Goal: Navigation & Orientation: Understand site structure

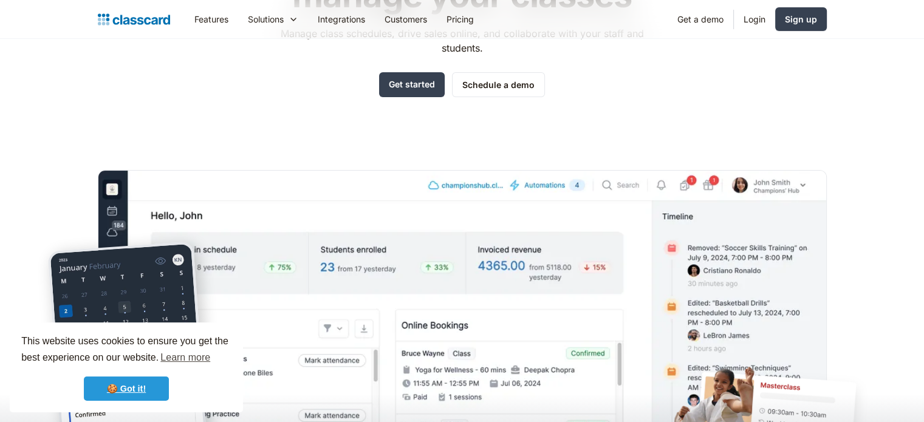
click at [148, 388] on link "🍪 Got it!" at bounding box center [126, 389] width 85 height 24
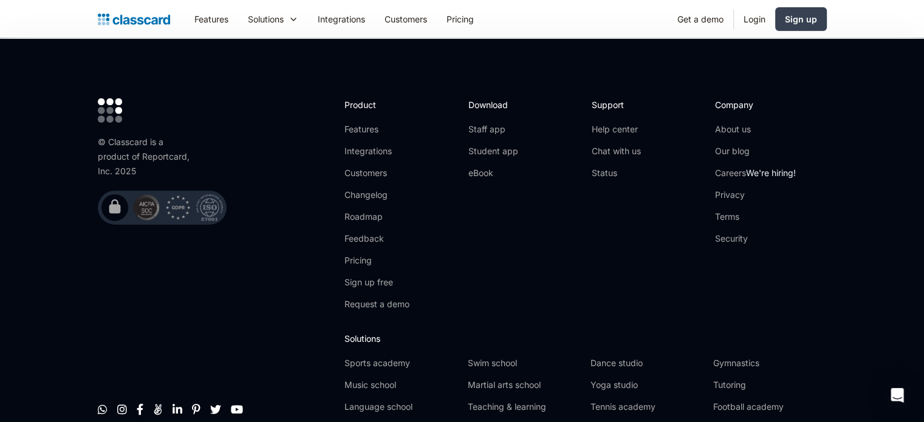
scroll to position [4125, 0]
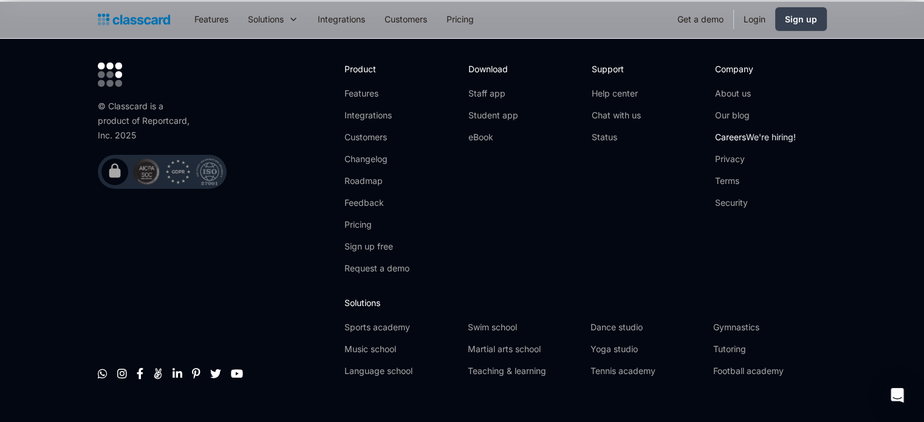
click at [734, 131] on link "Careers We're hiring!" at bounding box center [755, 137] width 81 height 12
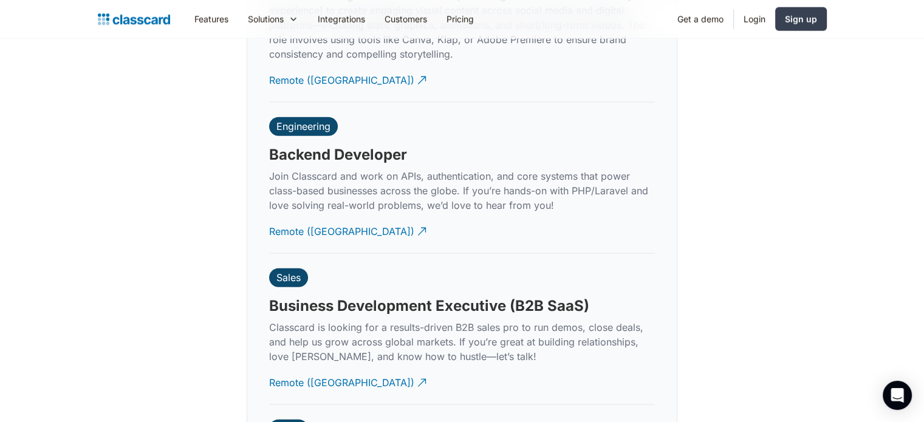
scroll to position [2944, 0]
click at [296, 219] on div "Remote (India)" at bounding box center [341, 228] width 145 height 24
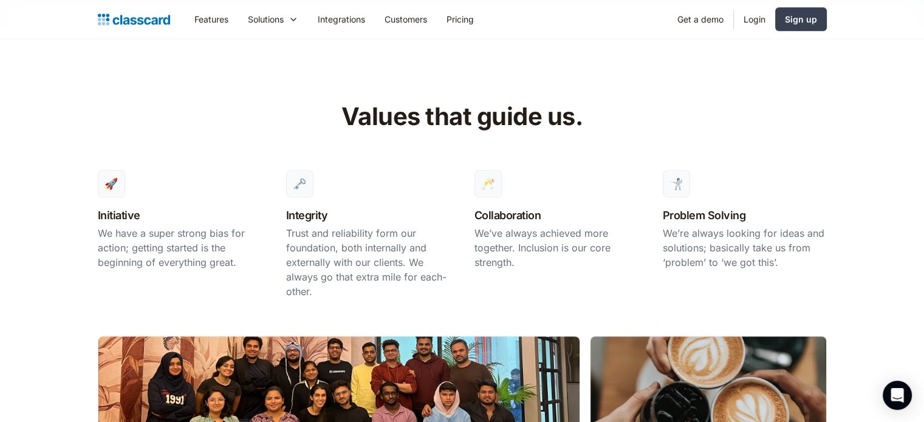
scroll to position [810, 0]
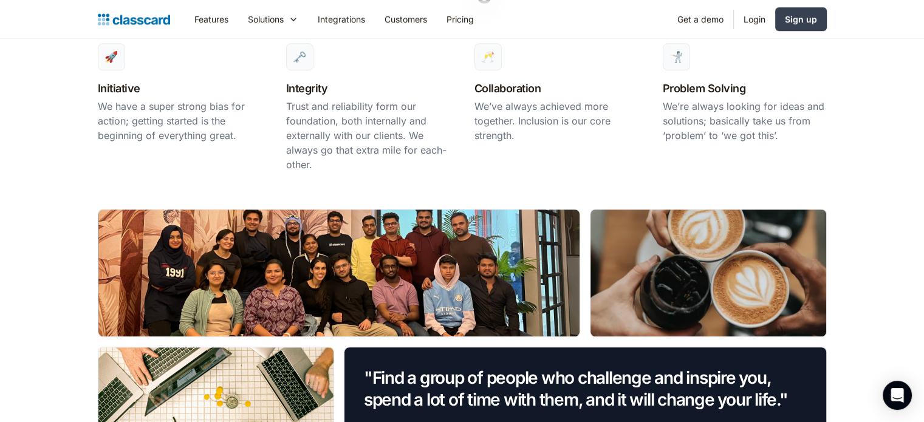
click at [210, 291] on div at bounding box center [339, 273] width 482 height 127
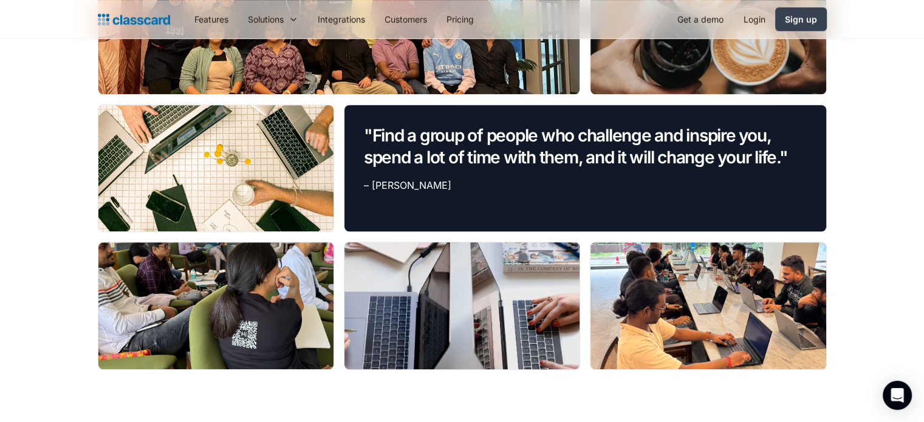
scroll to position [1053, 0]
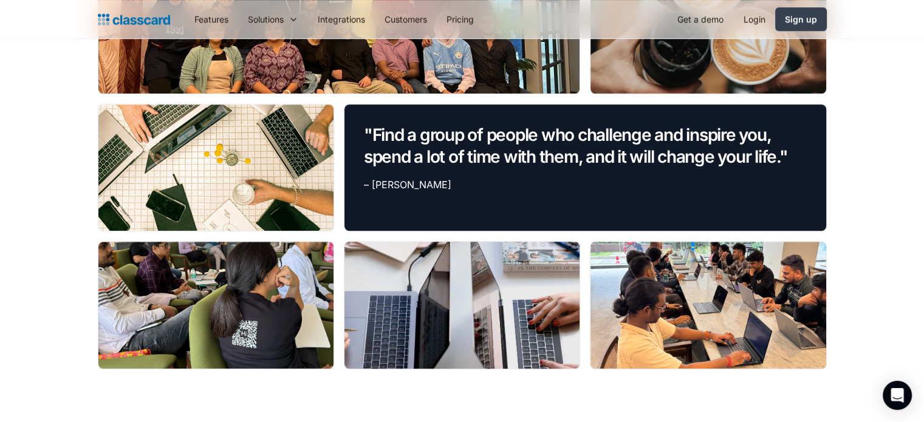
click at [170, 315] on div at bounding box center [215, 305] width 235 height 127
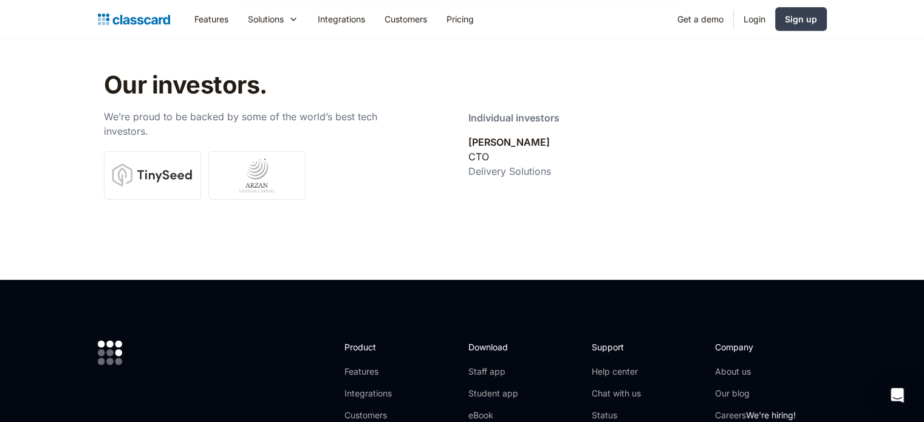
scroll to position [3927, 0]
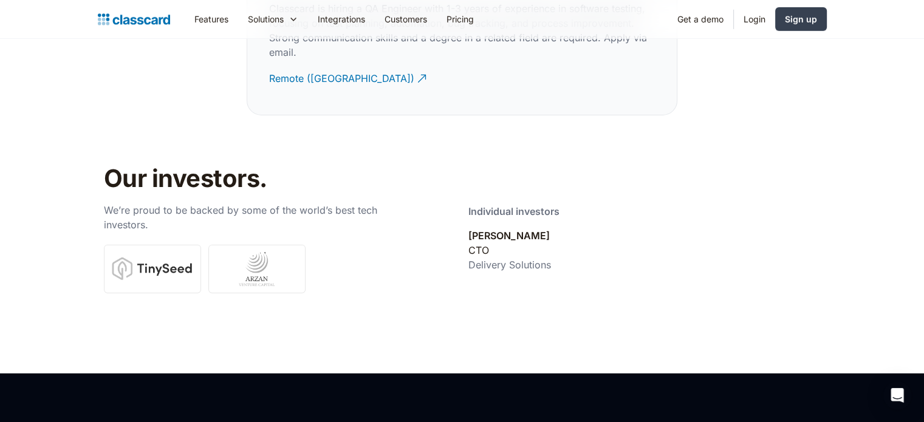
click at [129, 16] on img "home" at bounding box center [134, 19] width 72 height 17
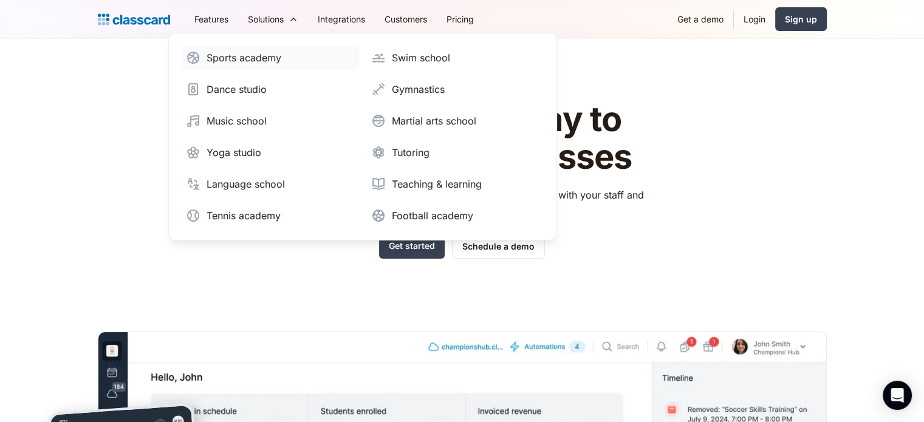
click at [258, 59] on div "Sports academy" at bounding box center [243, 57] width 75 height 15
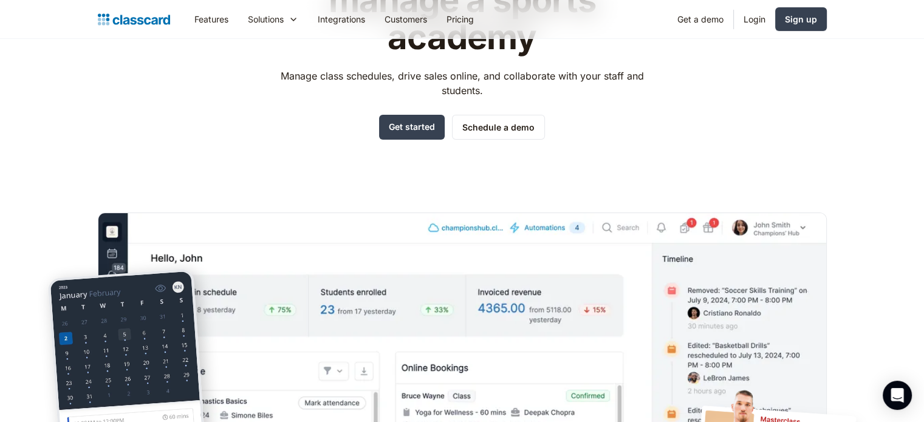
scroll to position [121, 0]
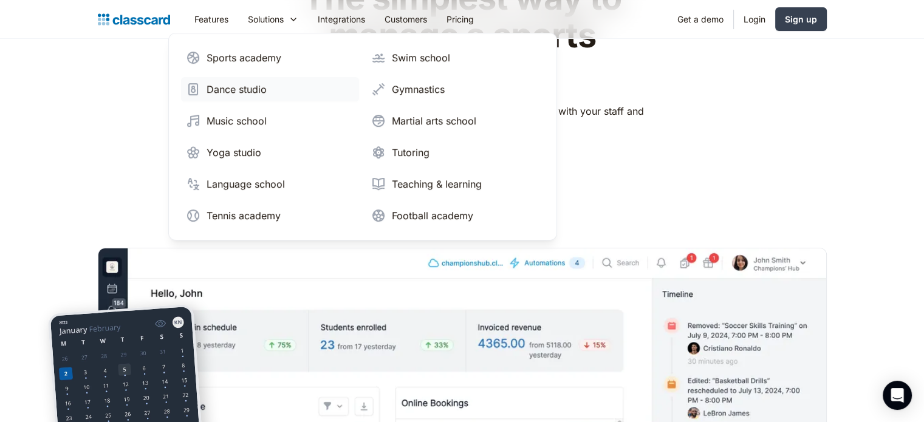
click at [250, 85] on div "Dance studio" at bounding box center [236, 89] width 60 height 15
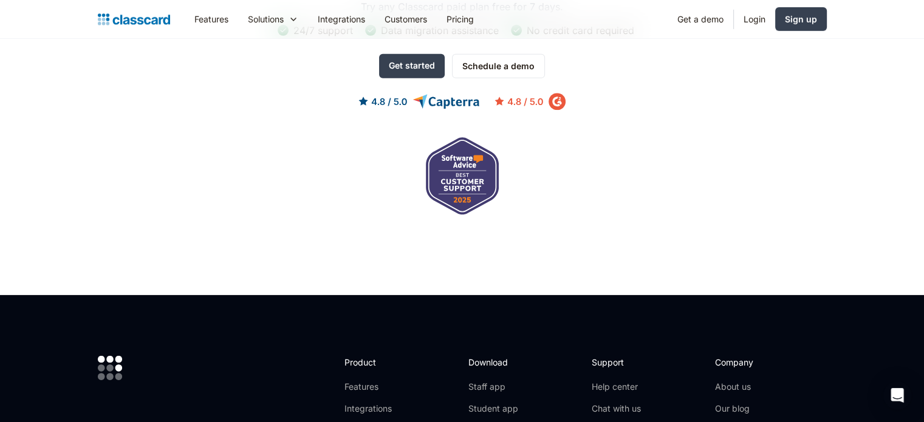
scroll to position [4130, 0]
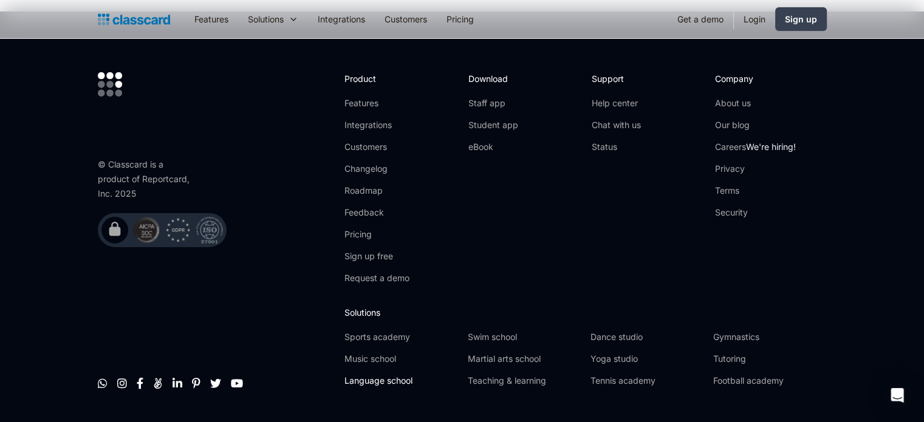
click at [394, 375] on link "Language school" at bounding box center [400, 381] width 113 height 12
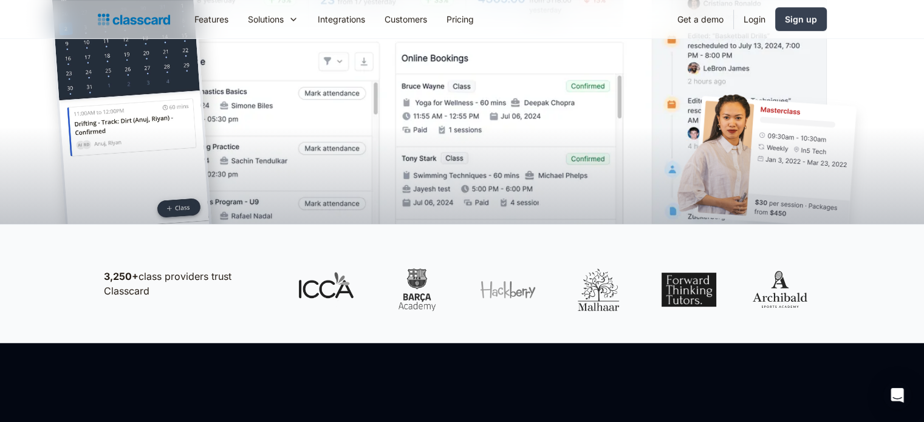
scroll to position [486, 0]
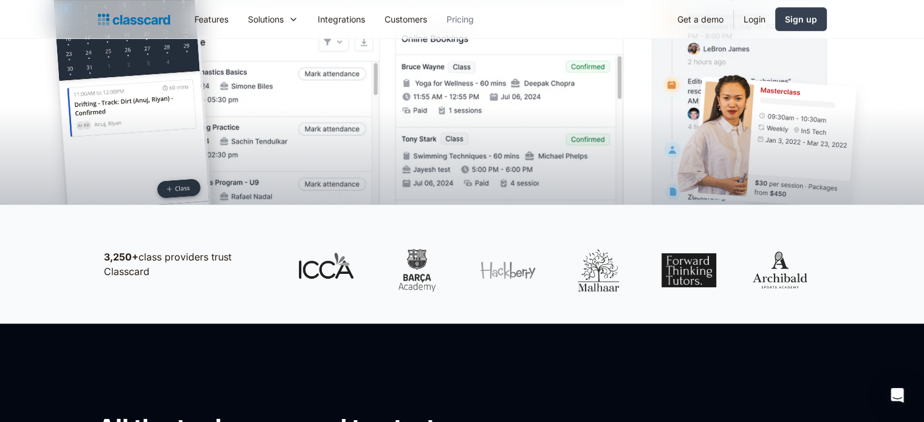
click at [458, 12] on link "Pricing" at bounding box center [460, 18] width 47 height 27
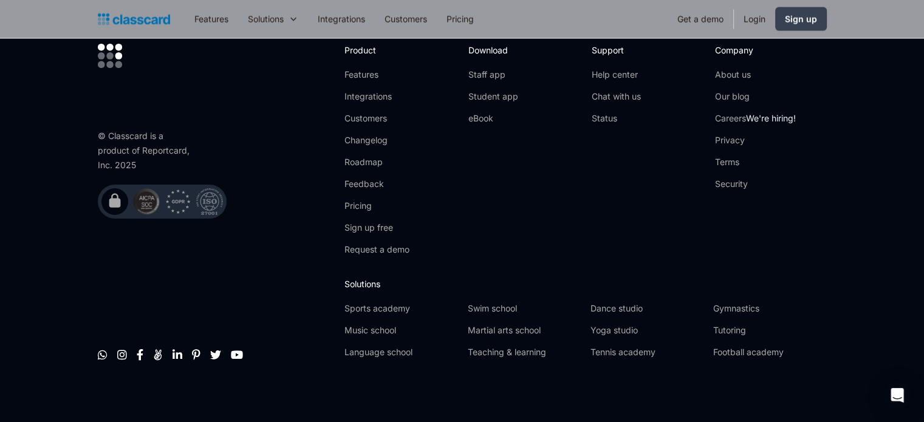
scroll to position [2415, 0]
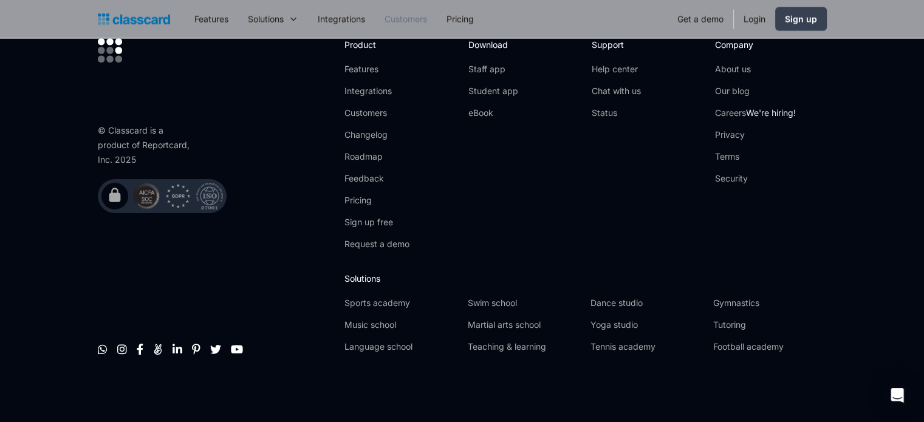
click at [413, 12] on link "Customers" at bounding box center [406, 18] width 62 height 27
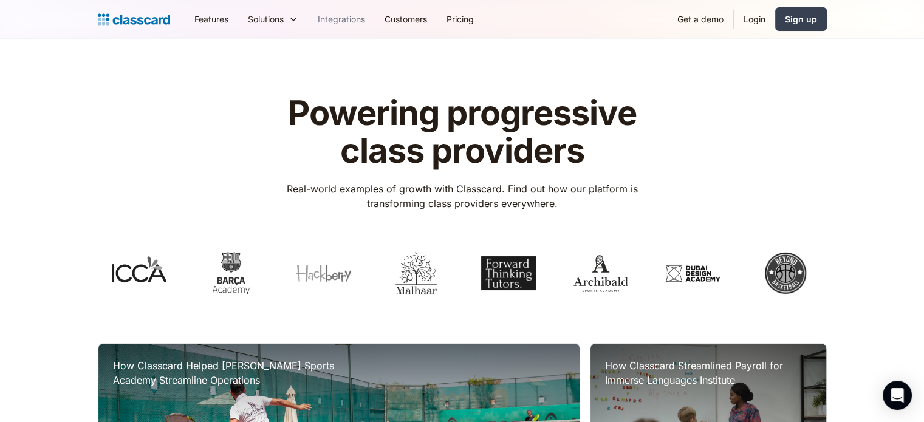
click at [354, 24] on link "Integrations" at bounding box center [341, 18] width 67 height 27
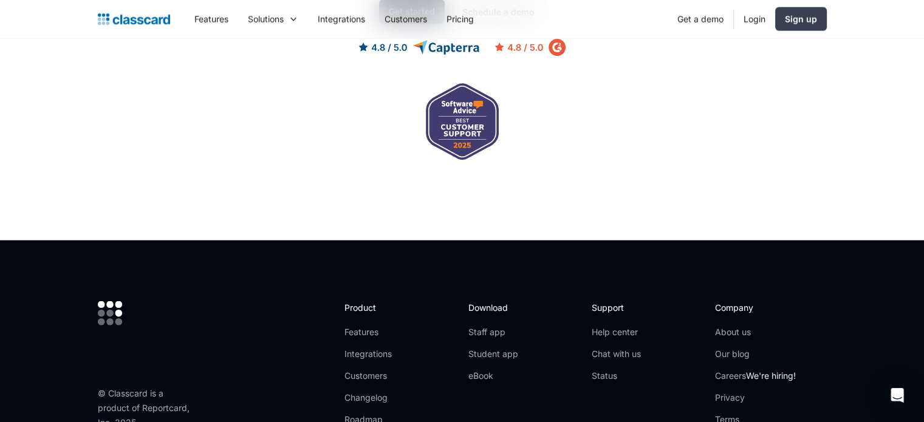
scroll to position [2955, 0]
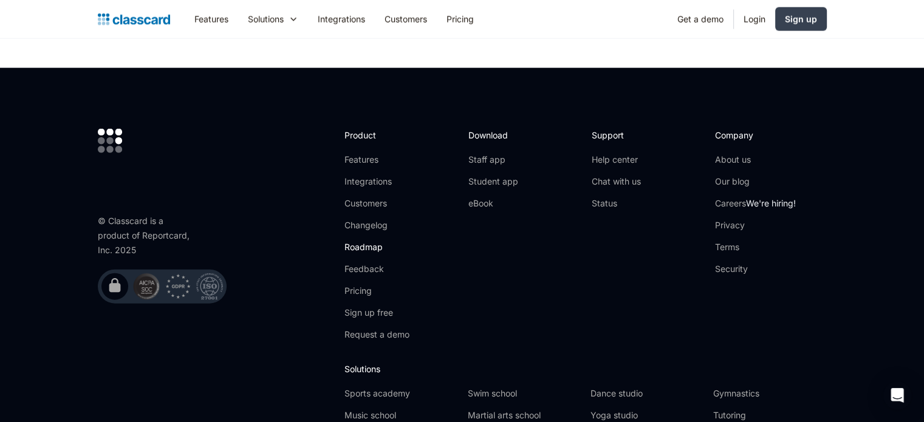
click at [366, 241] on link "Roadmap" at bounding box center [376, 247] width 65 height 12
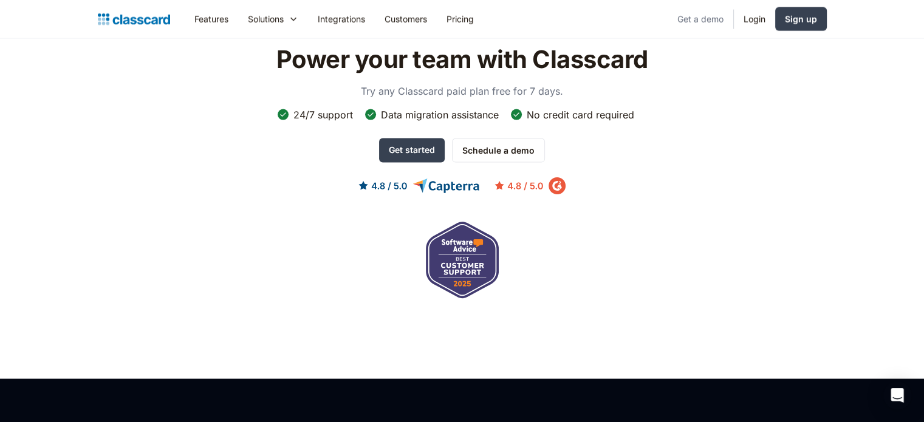
scroll to position [2510, 0]
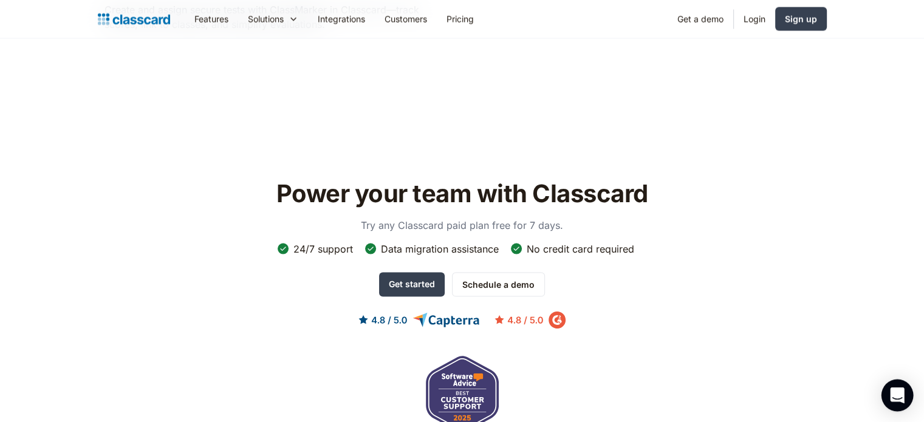
click at [898, 384] on div "Open Intercom Messenger" at bounding box center [897, 396] width 32 height 32
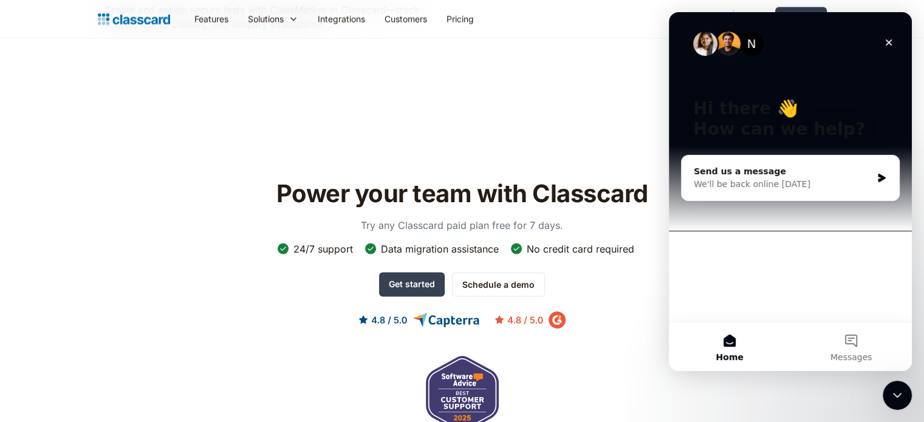
scroll to position [0, 0]
click at [890, 39] on icon "Close" at bounding box center [889, 43] width 10 height 10
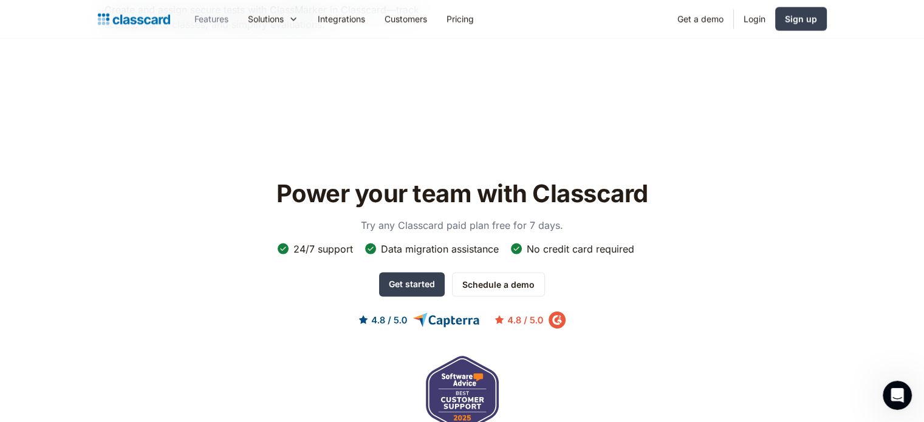
click at [210, 20] on link "Features" at bounding box center [211, 18] width 53 height 27
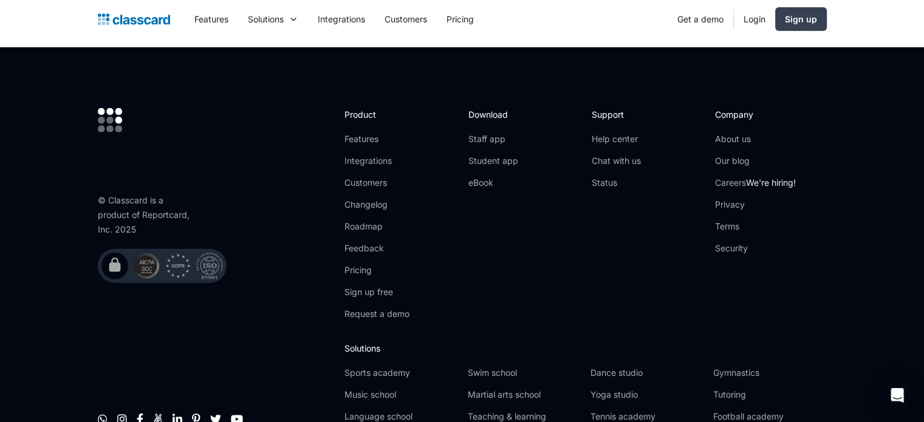
scroll to position [3806, 0]
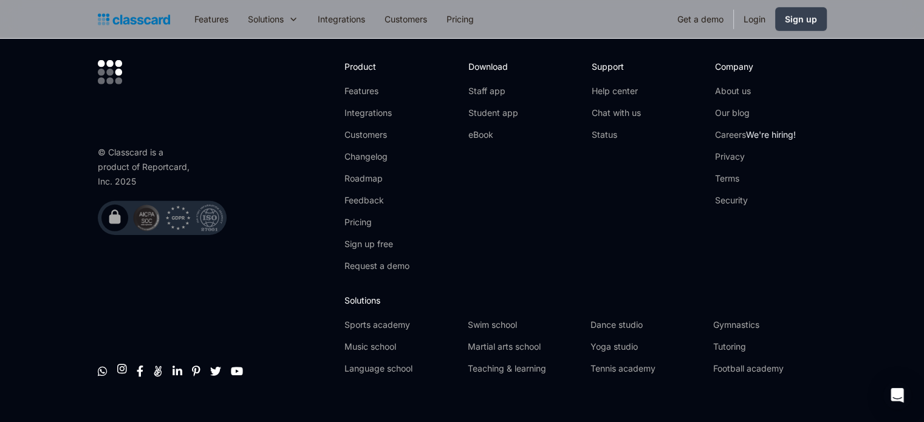
click at [122, 363] on link "" at bounding box center [122, 369] width 10 height 12
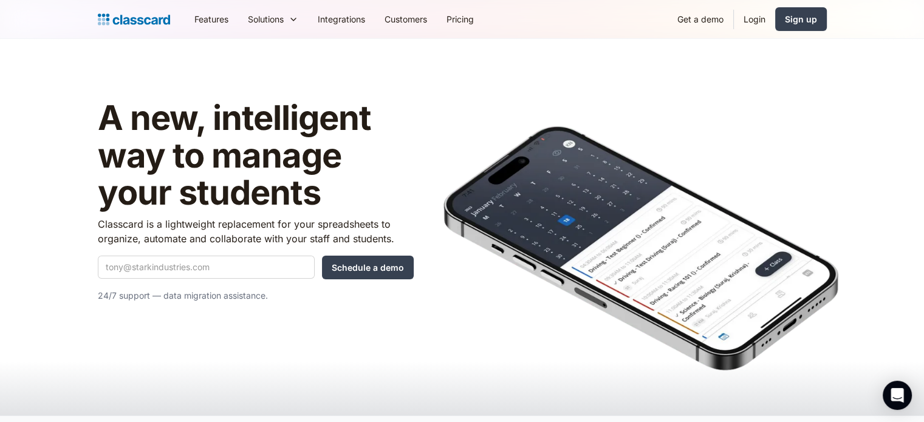
scroll to position [3806, 0]
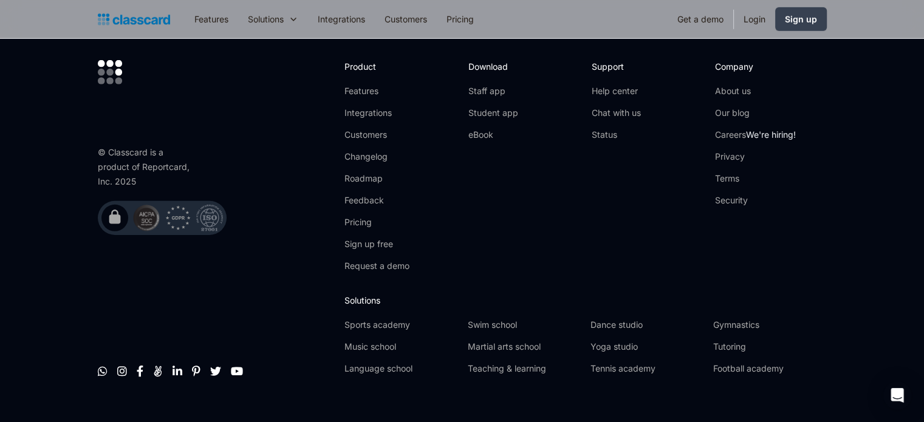
click at [198, 116] on div "© Classcard is a product of Reportcard, Inc. 2025" at bounding box center [162, 147] width 129 height 175
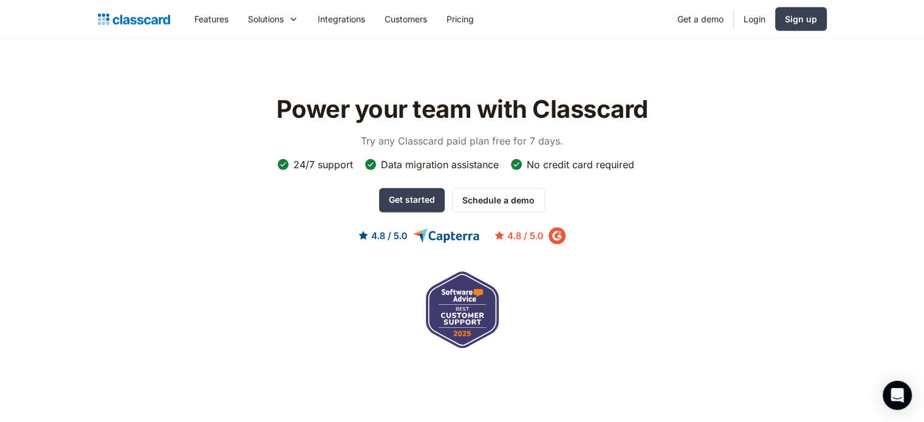
scroll to position [3280, 0]
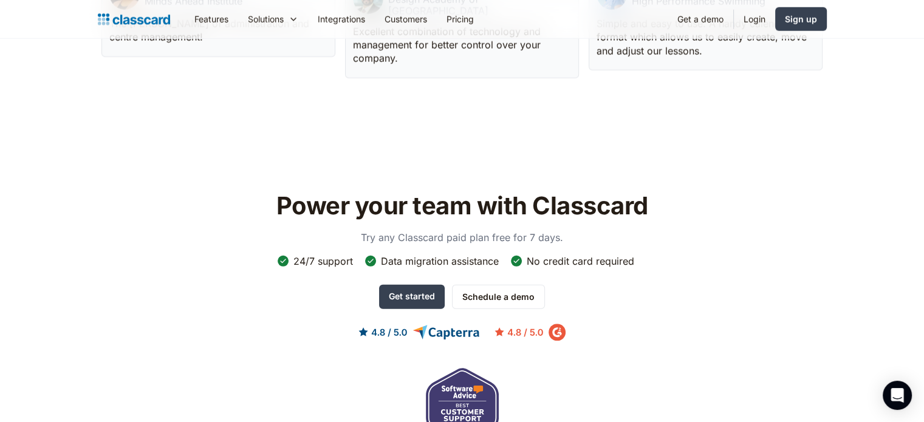
click at [134, 16] on img "home" at bounding box center [134, 19] width 72 height 17
